Goal: Task Accomplishment & Management: Manage account settings

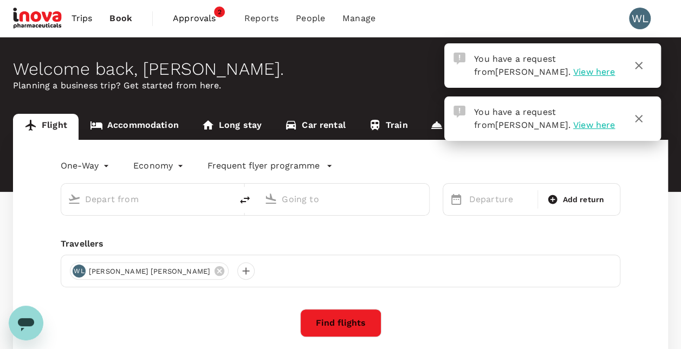
click at [574, 74] on span "View here" at bounding box center [595, 72] width 42 height 10
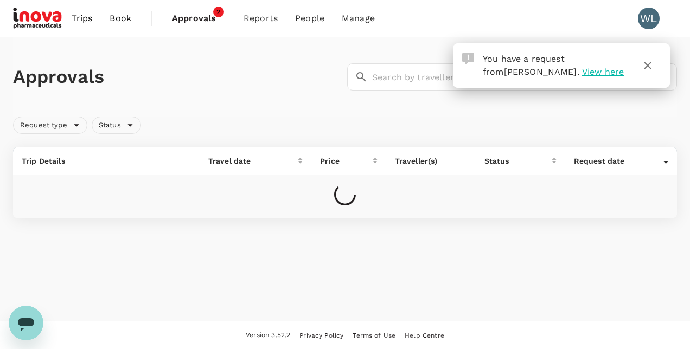
click at [197, 15] on span "Approvals" at bounding box center [199, 18] width 54 height 13
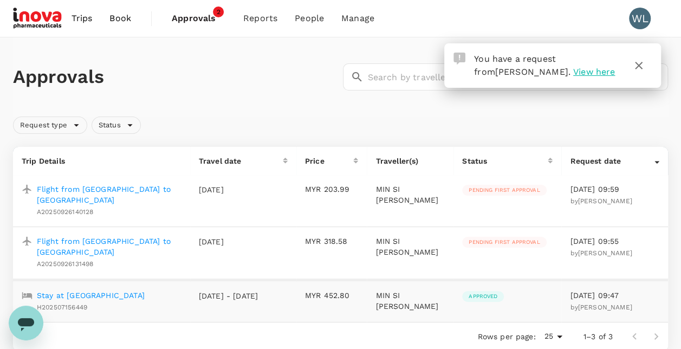
click at [574, 70] on span "View here" at bounding box center [595, 72] width 42 height 10
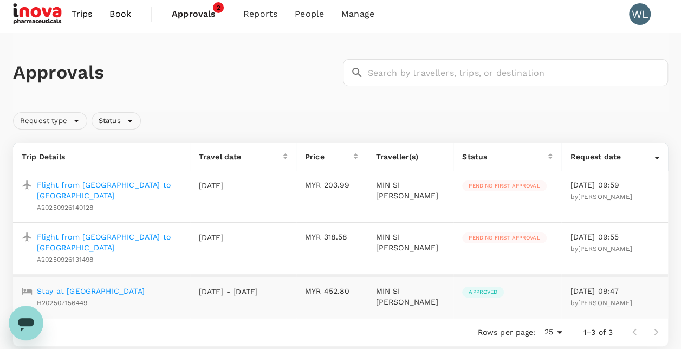
scroll to position [1, 0]
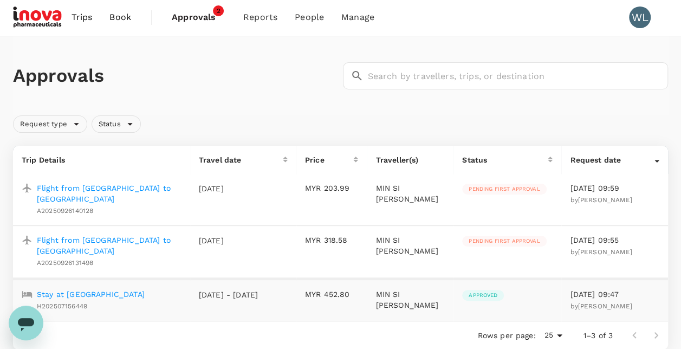
click at [654, 164] on div "Request date" at bounding box center [612, 159] width 85 height 11
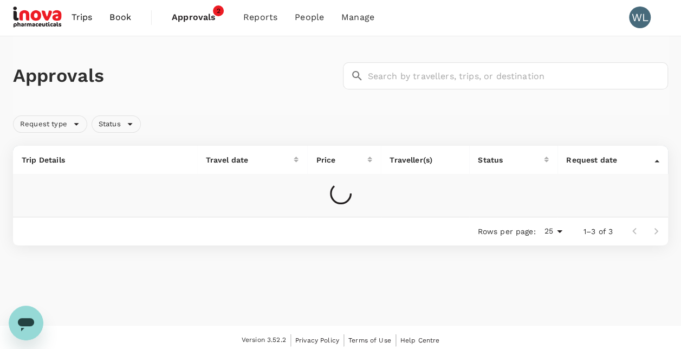
click at [656, 163] on div at bounding box center [657, 159] width 5 height 11
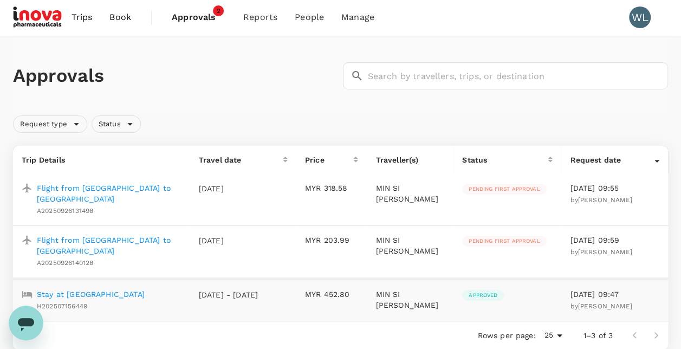
click at [190, 16] on span "Approvals" at bounding box center [199, 17] width 54 height 13
drag, startPoint x: 425, startPoint y: 118, endPoint x: 229, endPoint y: 186, distance: 207.3
click at [423, 119] on div "Request type Status" at bounding box center [339, 122] width 660 height 22
click at [144, 188] on p "Flight from Kuala Lumpur to Johor Bahru" at bounding box center [109, 194] width 145 height 22
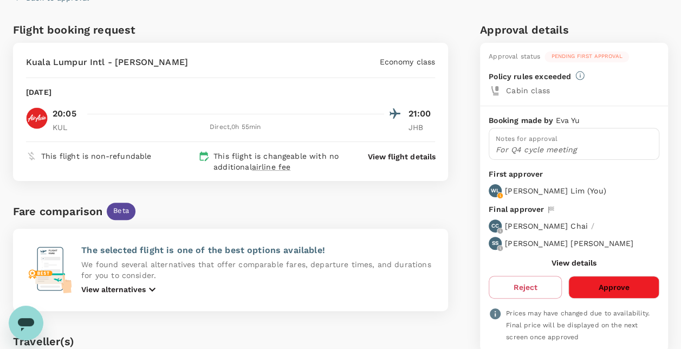
scroll to position [108, 0]
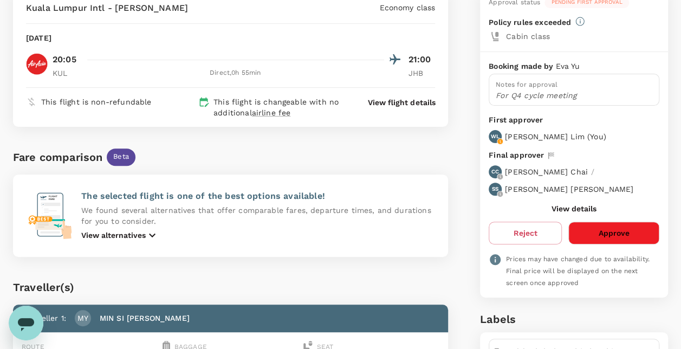
click at [619, 233] on button "Approve" at bounding box center [614, 233] width 91 height 23
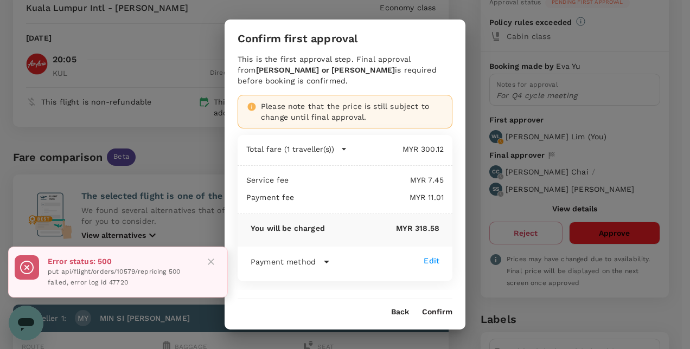
click at [429, 310] on button "Confirm" at bounding box center [437, 312] width 30 height 9
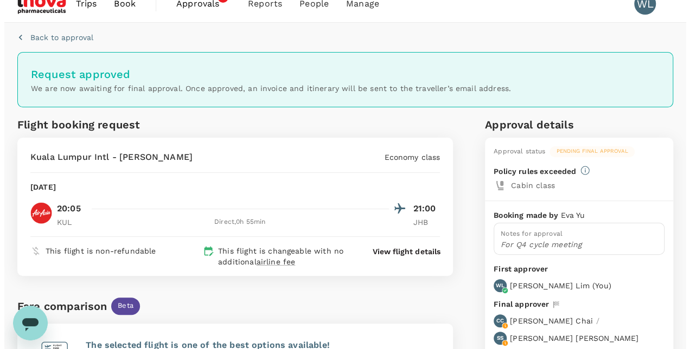
scroll to position [0, 0]
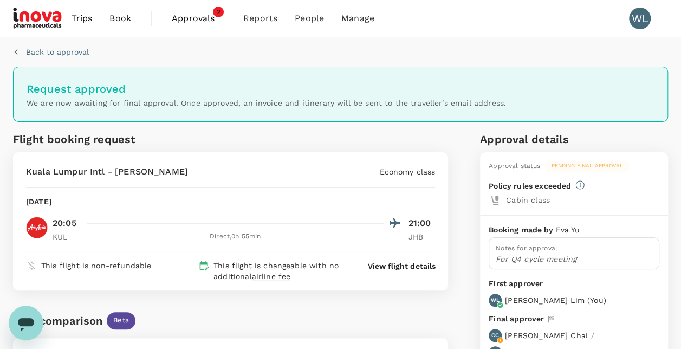
click at [212, 18] on span "Approvals" at bounding box center [199, 18] width 54 height 13
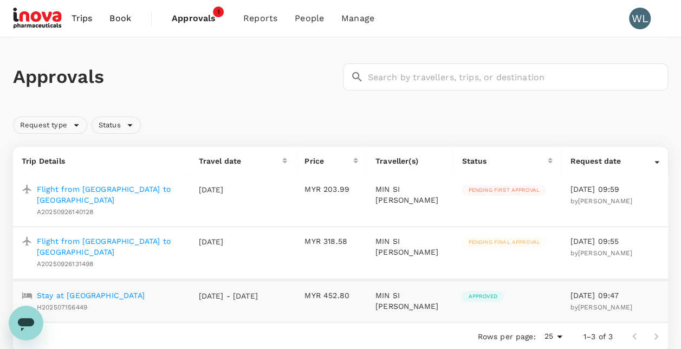
click at [127, 185] on p "Flight from Johor Bahru to Kuala Lumpur" at bounding box center [109, 195] width 144 height 22
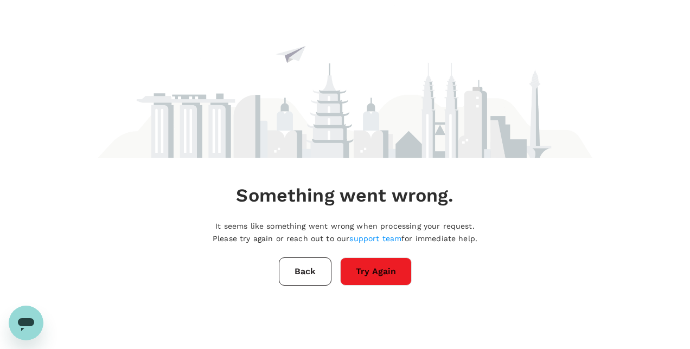
click at [383, 269] on button "Try Again" at bounding box center [376, 271] width 72 height 28
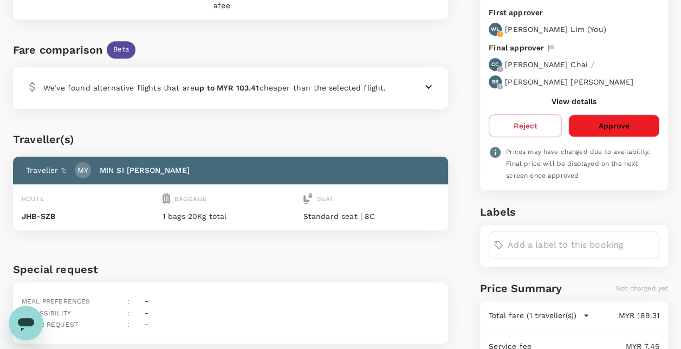
scroll to position [217, 0]
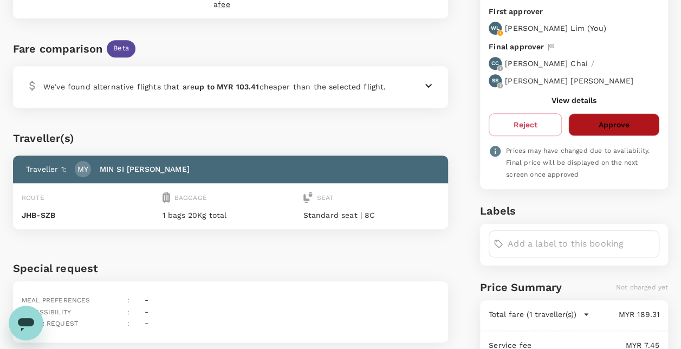
click at [617, 126] on button "Approve" at bounding box center [614, 124] width 91 height 23
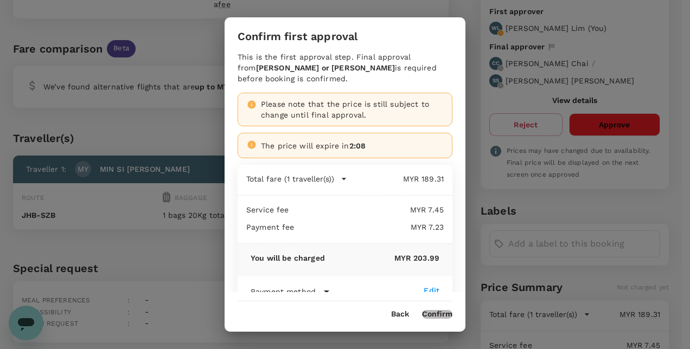
click at [436, 313] on button "Confirm" at bounding box center [437, 314] width 30 height 9
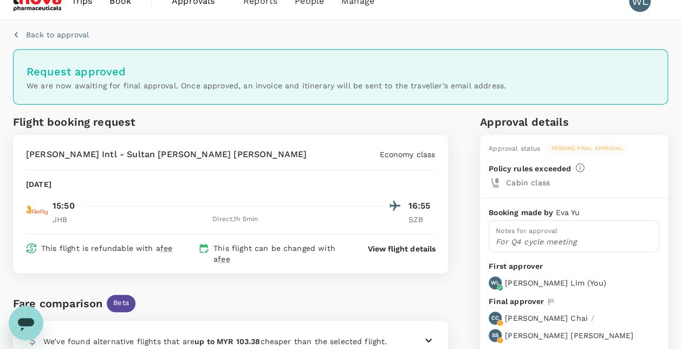
scroll to position [0, 0]
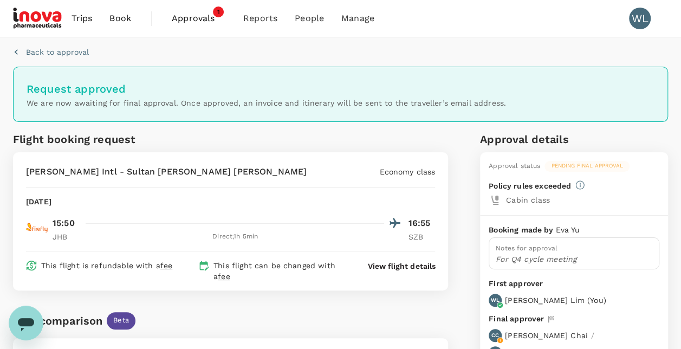
click at [197, 18] on span "Approvals" at bounding box center [199, 18] width 54 height 13
